Goal: Task Accomplishment & Management: Manage account settings

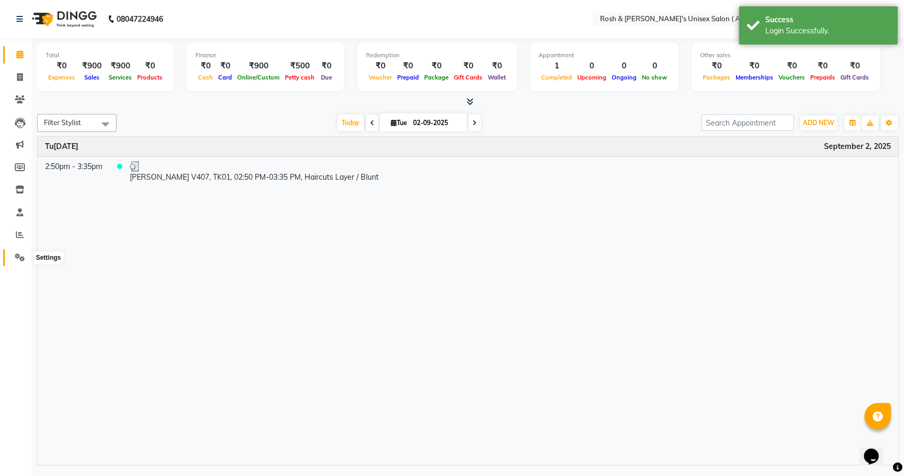
click at [16, 260] on icon at bounding box center [20, 257] width 10 height 8
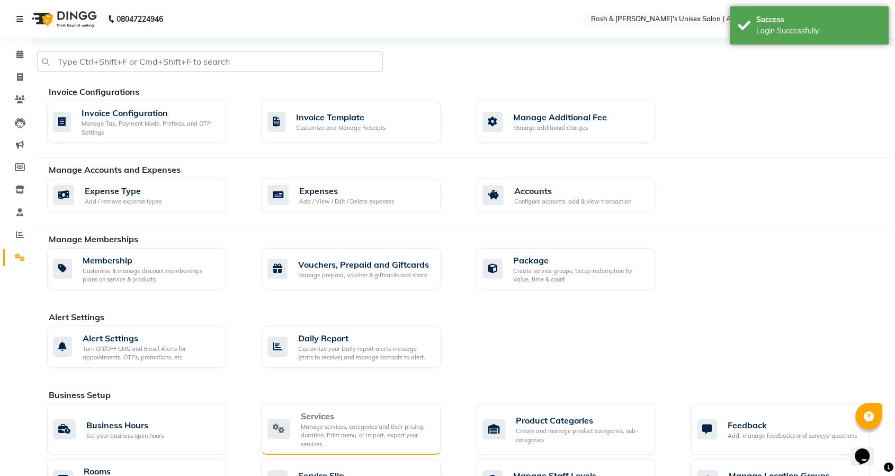
click at [350, 429] on div "Manage services, categories and their pricing, duration. Print menu, or import,…" at bounding box center [366, 435] width 131 height 26
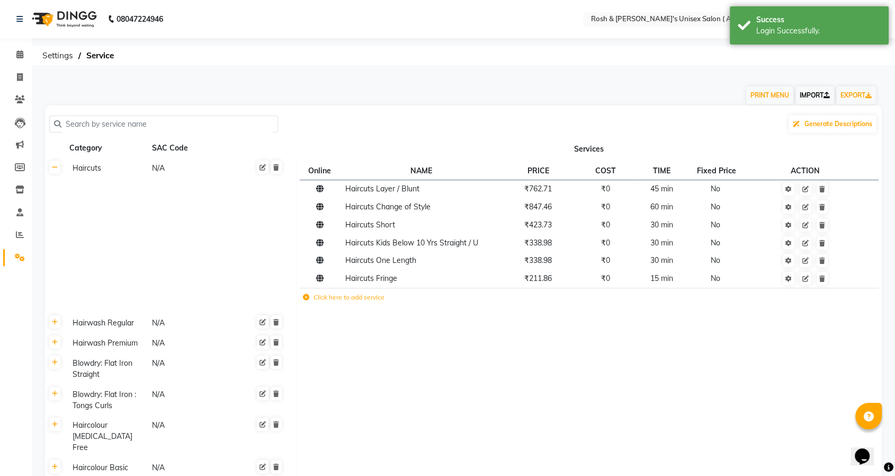
click at [807, 99] on link "IMPORT" at bounding box center [815, 95] width 39 height 18
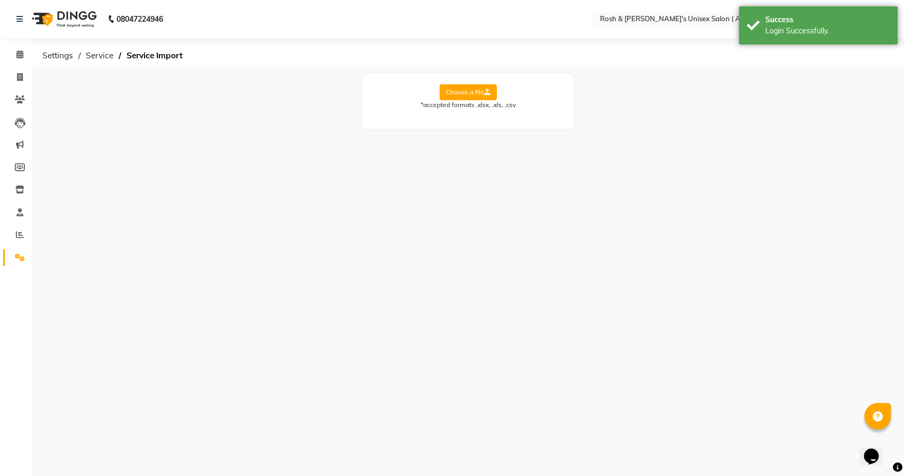
click at [472, 95] on label "Choose a file" at bounding box center [468, 92] width 57 height 16
click at [0, 0] on input "Choose a file" at bounding box center [0, 0] width 0 height 0
click at [526, 127] on select "Select Sheet Sheet1" at bounding box center [515, 126] width 79 height 16
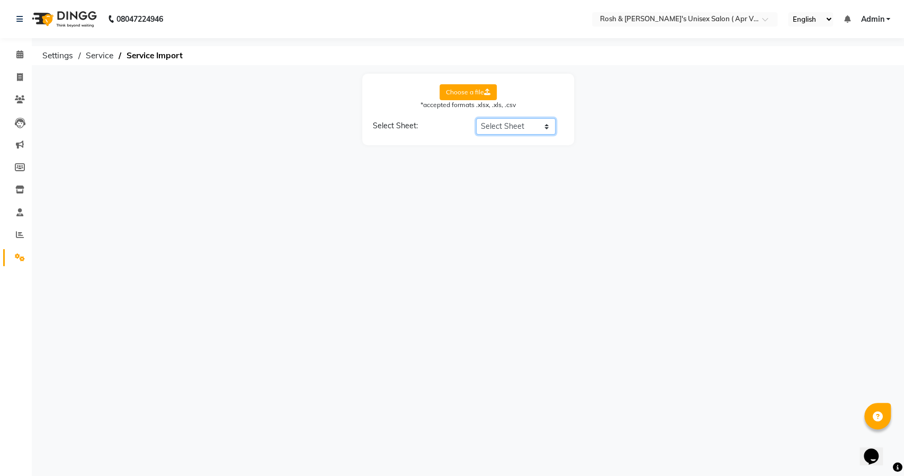
select select "Sheet1"
click at [476, 118] on select "Select Sheet Sheet1" at bounding box center [515, 126] width 79 height 16
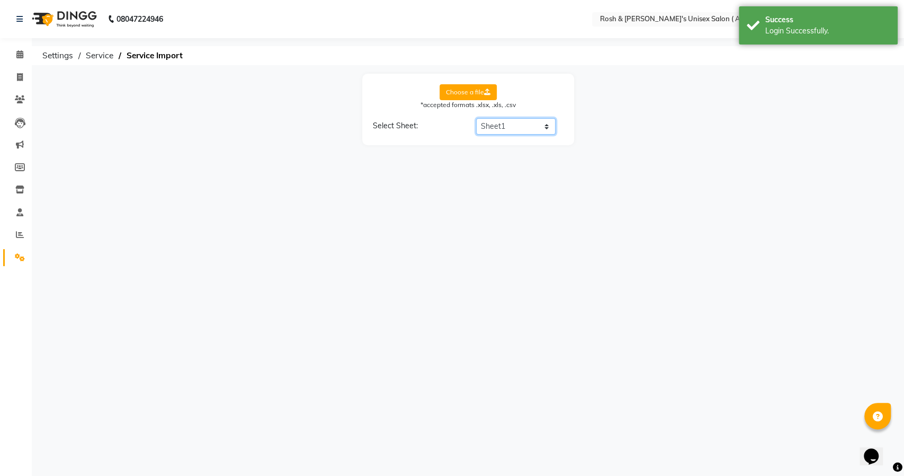
select select "Service Name"
select select "Price"
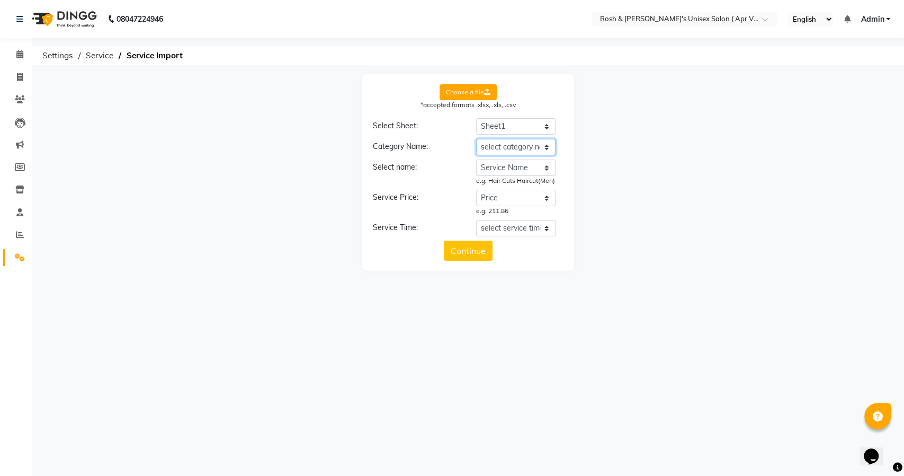
drag, startPoint x: 509, startPoint y: 146, endPoint x: 509, endPoint y: 154, distance: 8.0
click at [509, 146] on select "select category name Service Category Service Name Price Time (mins)" at bounding box center [515, 147] width 79 height 16
select select "Service Category"
click at [476, 139] on select "select category name Service Category Service Name Price Time (mins)" at bounding box center [515, 147] width 79 height 16
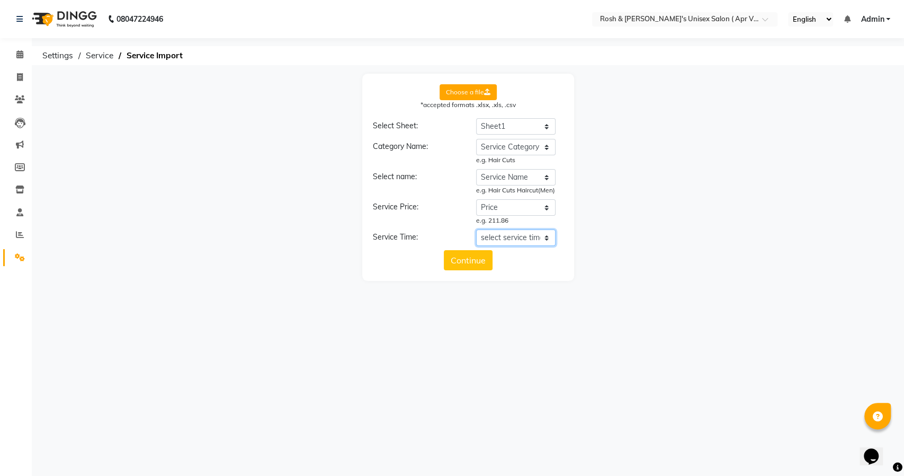
click at [518, 235] on select "select service time Service Category Service Name Price Time (mins)" at bounding box center [515, 237] width 79 height 16
select select "Time (mins)"
click at [476, 229] on select "select service time Service Category Service Name Price Time (mins)" at bounding box center [515, 237] width 79 height 16
click at [474, 262] on button "Continue" at bounding box center [468, 270] width 49 height 20
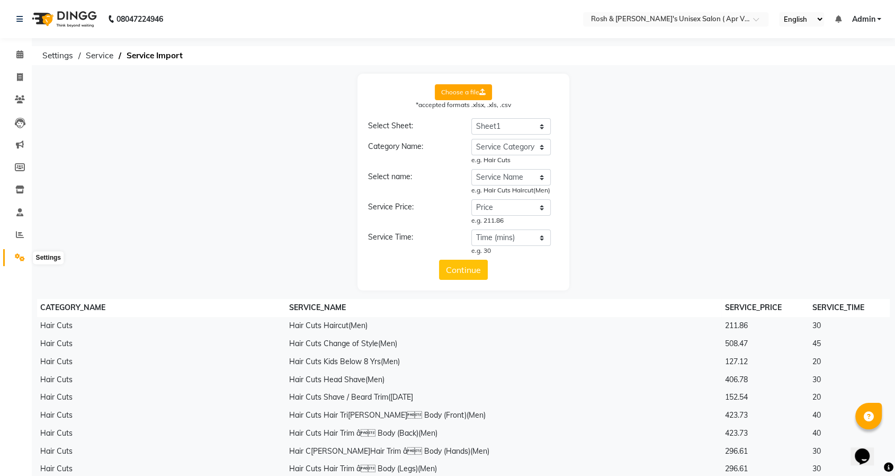
click at [17, 257] on icon at bounding box center [20, 257] width 10 height 8
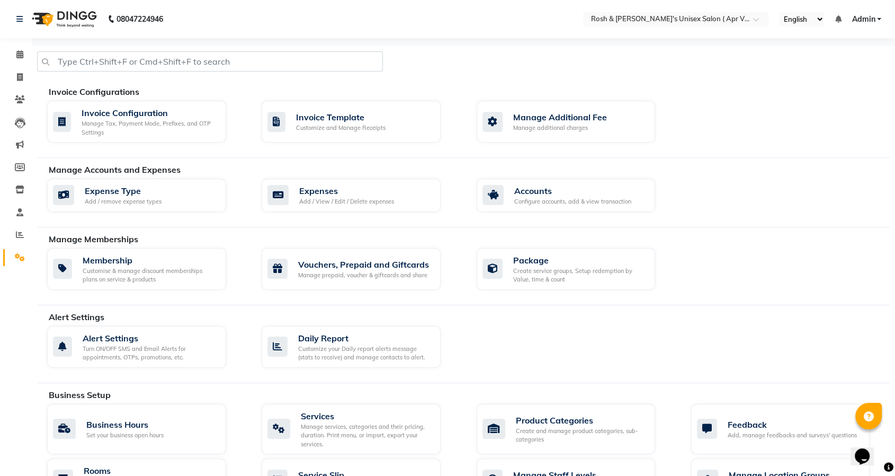
scroll to position [294, 0]
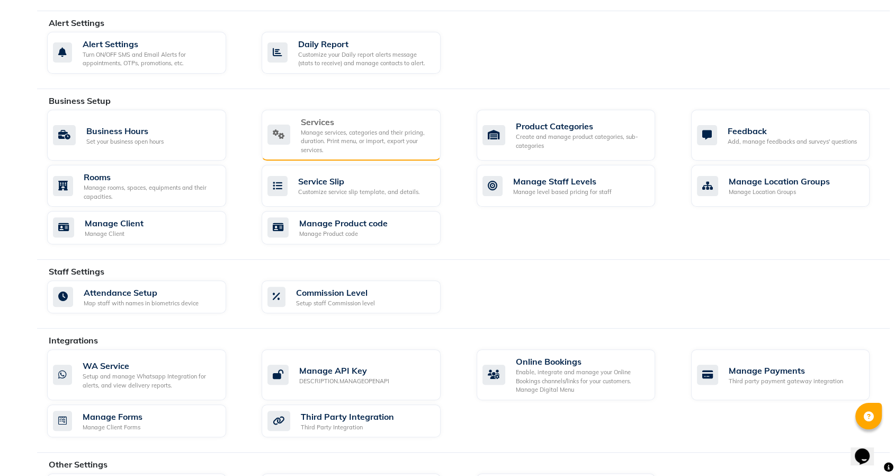
click at [339, 121] on div "Services" at bounding box center [366, 121] width 131 height 13
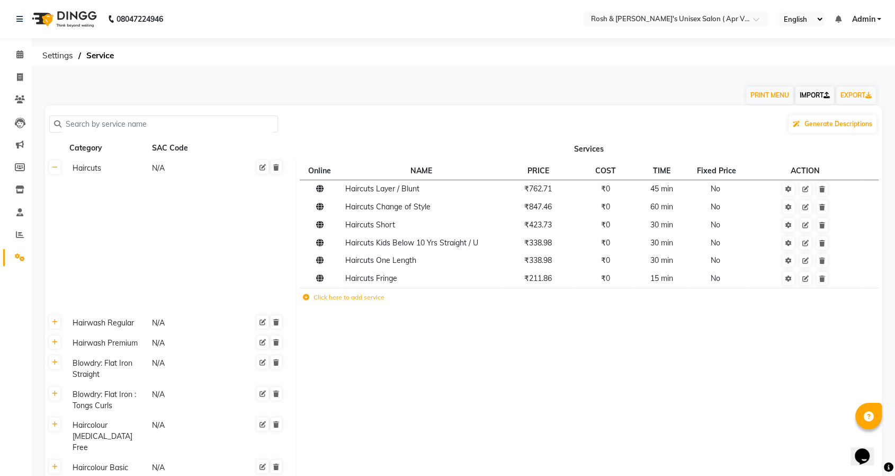
click at [805, 95] on link "IMPORT" at bounding box center [815, 95] width 39 height 18
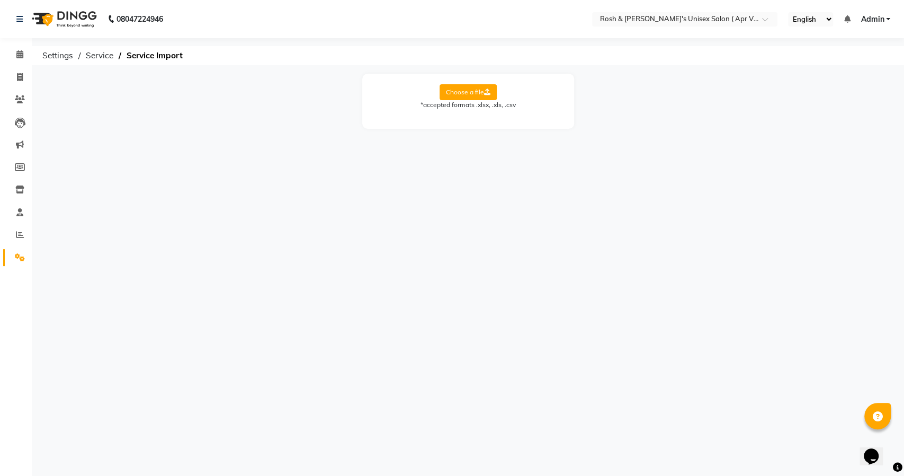
click at [464, 93] on label "Choose a file" at bounding box center [468, 92] width 57 height 16
click at [0, 0] on input "Choose a file" at bounding box center [0, 0] width 0 height 0
drag, startPoint x: 488, startPoint y: 127, endPoint x: 489, endPoint y: 133, distance: 7.0
click at [488, 127] on select "Select Sheet Sheet1" at bounding box center [515, 126] width 79 height 16
select select "Sheet1"
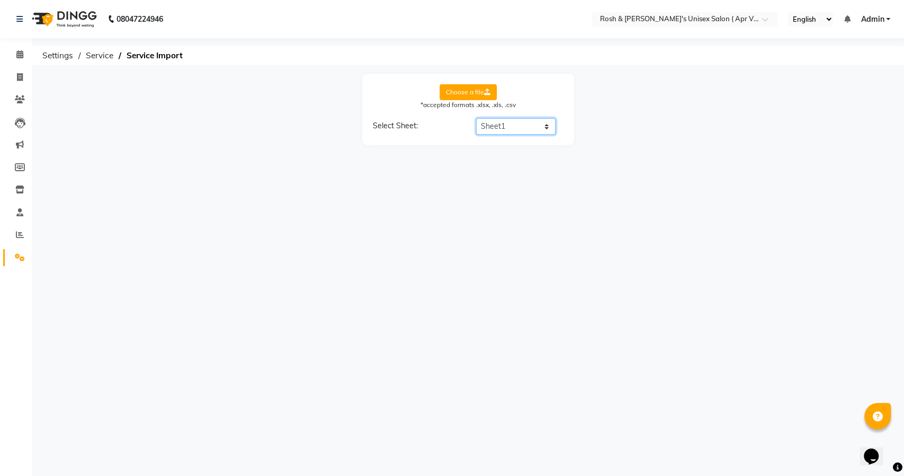
click at [476, 118] on select "Select Sheet Sheet1" at bounding box center [515, 126] width 79 height 16
select select "Service Name"
select select "Price"
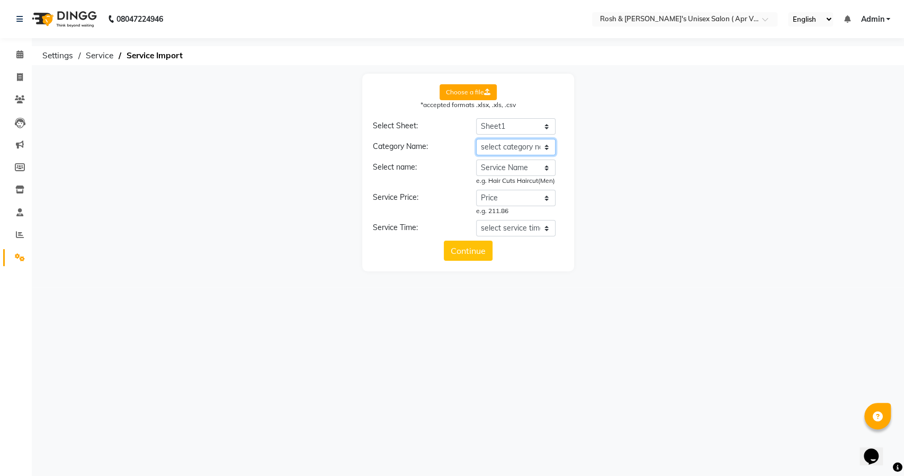
click at [499, 149] on select "select category name Service Category Service Name Price Time (mins)" at bounding box center [515, 147] width 79 height 16
select select "Service Category"
click at [476, 139] on select "select category name Service Category Service Name Price Time (mins)" at bounding box center [515, 147] width 79 height 16
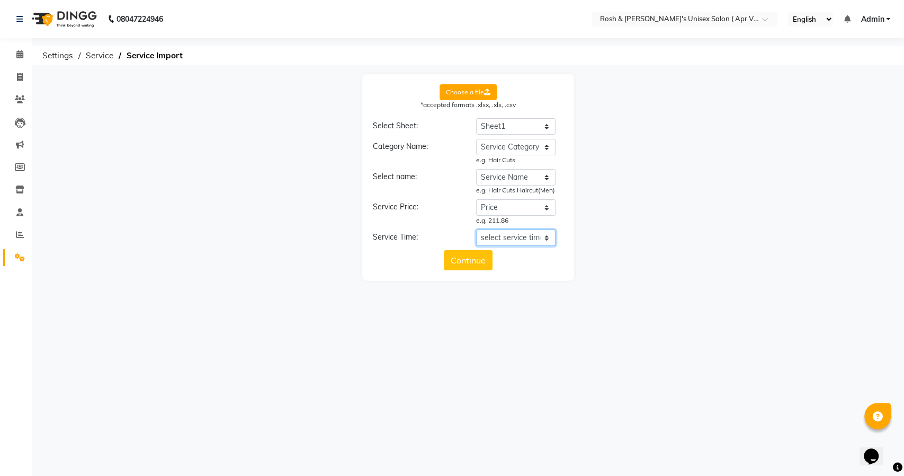
click at [513, 239] on select "select service time Service Category Service Name Price Time (mins)" at bounding box center [515, 237] width 79 height 16
select select "Time (mins)"
click at [476, 229] on select "select service time Service Category Service Name Price Time (mins)" at bounding box center [515, 237] width 79 height 16
click at [455, 271] on button "Continue" at bounding box center [468, 270] width 49 height 20
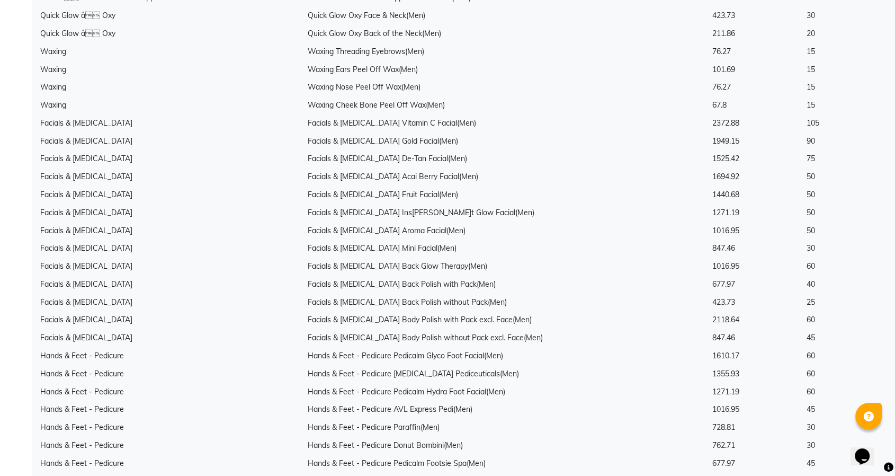
scroll to position [1174, 0]
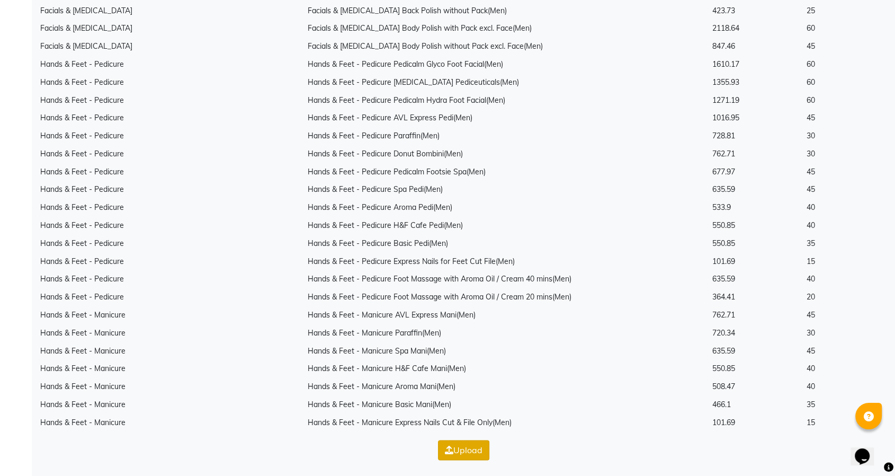
click at [456, 446] on button "Upload" at bounding box center [463, 450] width 51 height 20
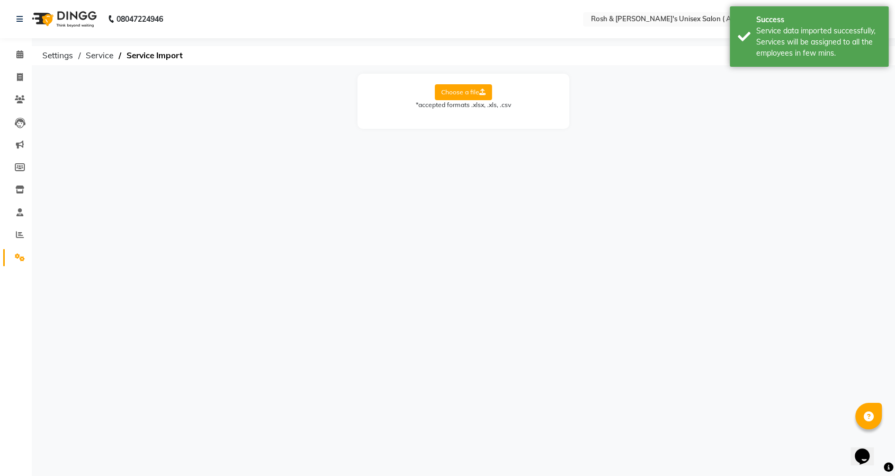
scroll to position [0, 0]
click at [15, 260] on icon at bounding box center [20, 257] width 10 height 8
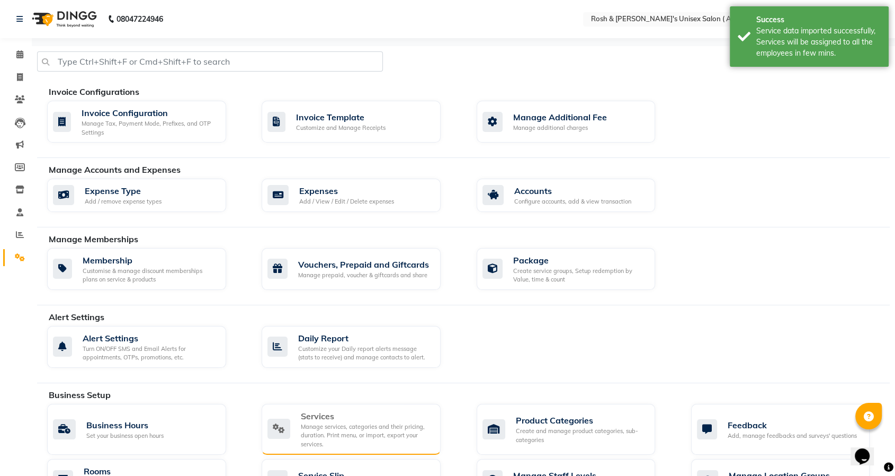
click at [328, 434] on div "Manage services, categories and their pricing, duration. Print menu, or import,…" at bounding box center [366, 435] width 131 height 26
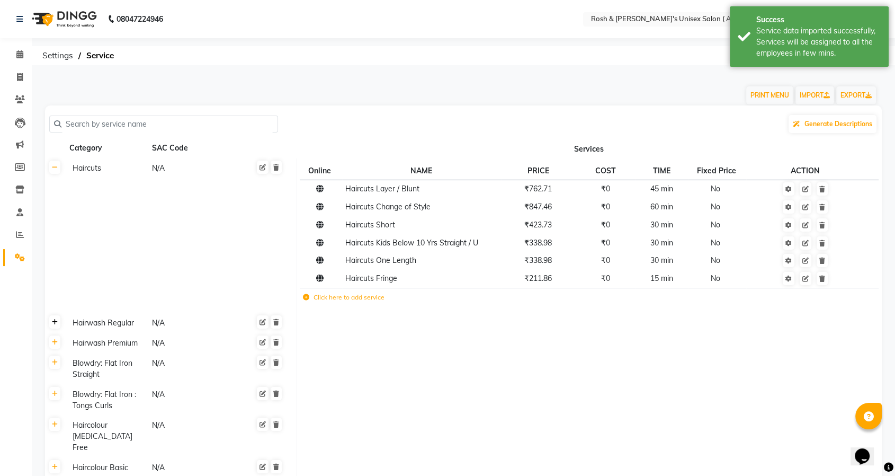
click at [54, 321] on icon at bounding box center [55, 322] width 6 height 6
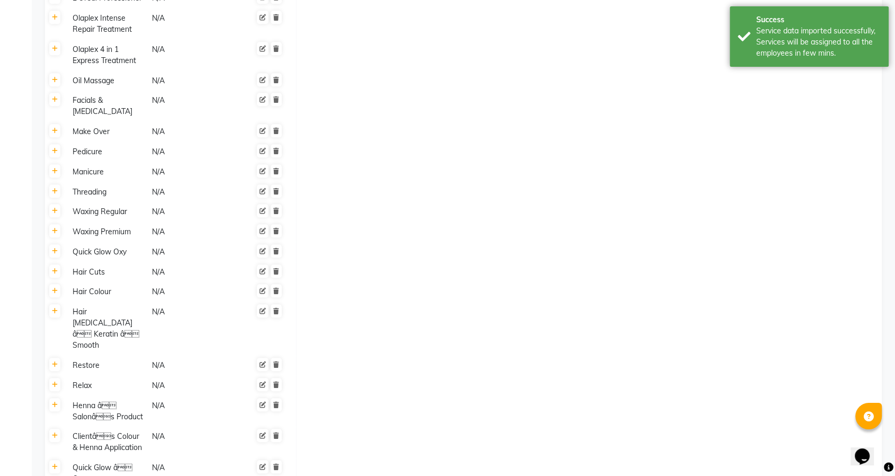
scroll to position [886, 0]
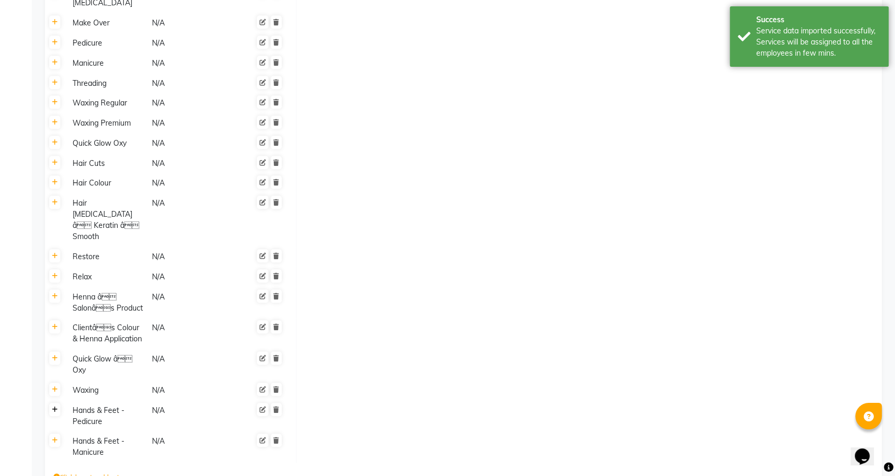
click at [55, 406] on icon at bounding box center [55, 409] width 6 height 6
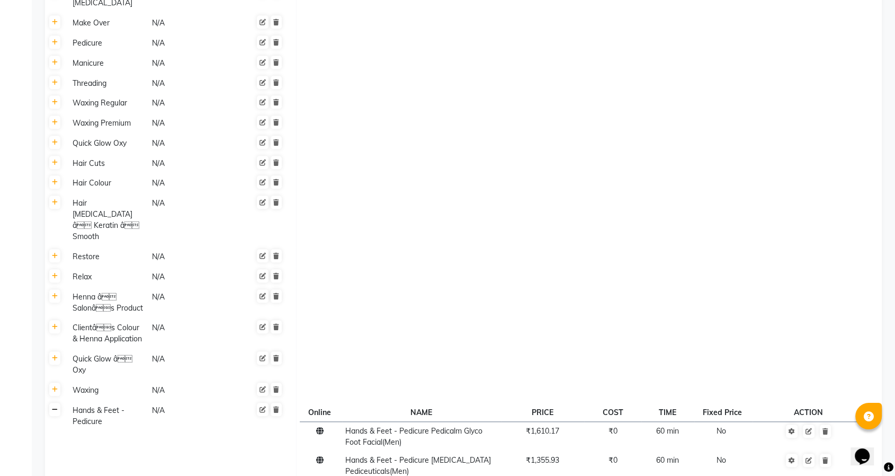
click at [55, 406] on icon at bounding box center [55, 409] width 6 height 6
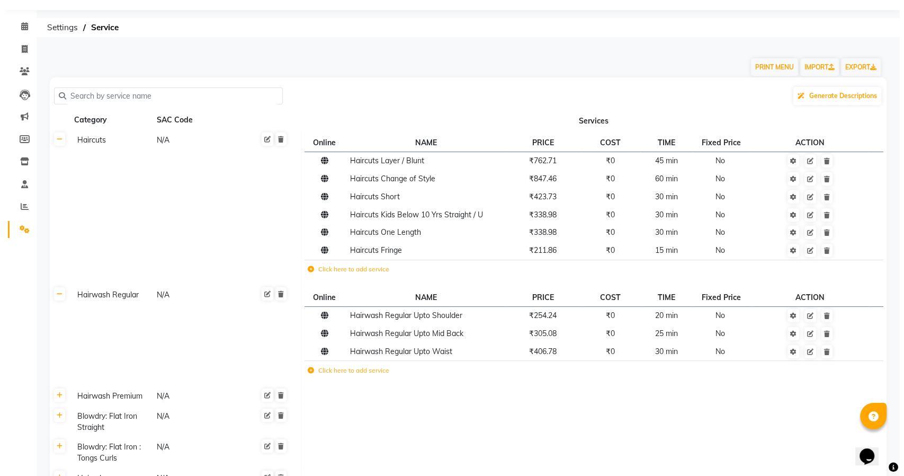
scroll to position [0, 0]
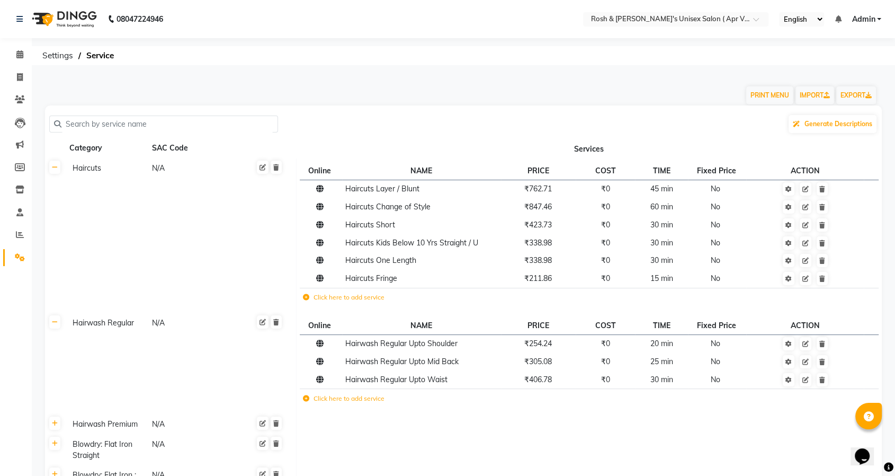
click at [868, 21] on span "Admin" at bounding box center [863, 19] width 23 height 11
click at [839, 70] on link "Sign out" at bounding box center [827, 73] width 97 height 16
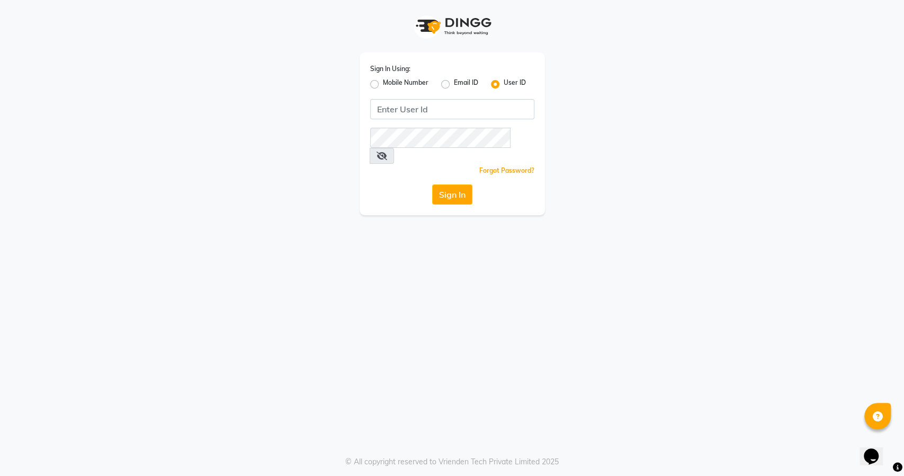
click at [383, 83] on label "Mobile Number" at bounding box center [406, 84] width 46 height 13
click at [383, 83] on input "Mobile Number" at bounding box center [386, 81] width 7 height 7
radio input "true"
radio input "false"
click at [451, 107] on input "Username" at bounding box center [470, 109] width 129 height 20
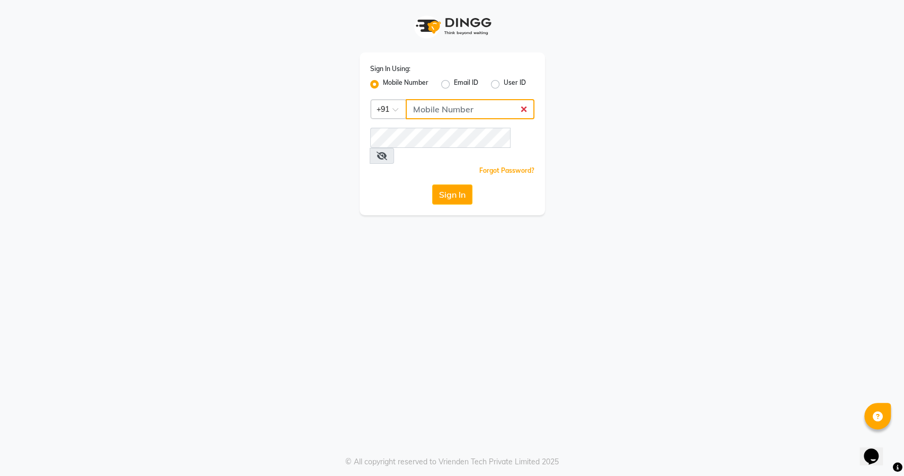
type input "8484885741"
click at [438, 184] on button "Sign In" at bounding box center [452, 194] width 40 height 20
